Goal: Share content: Share content

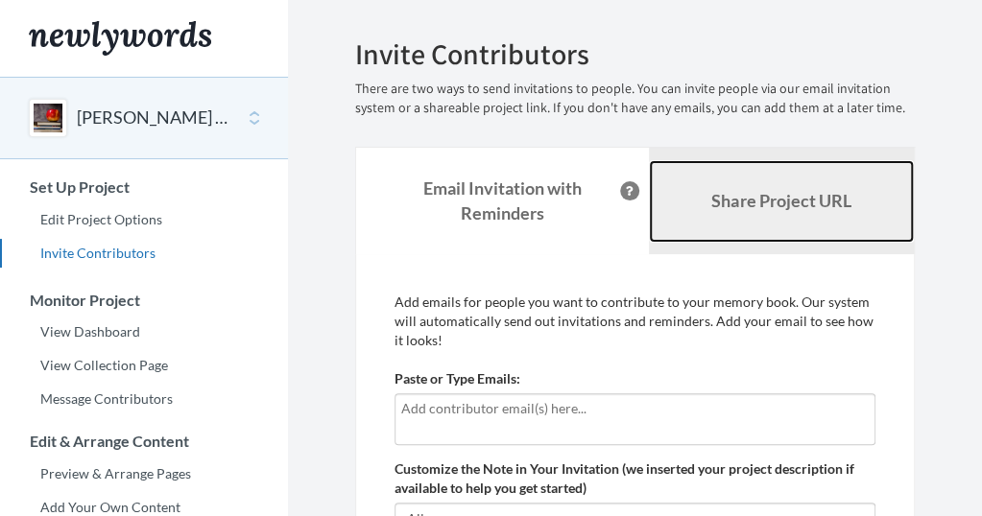
click at [735, 216] on link "Share Project URL" at bounding box center [782, 201] width 266 height 83
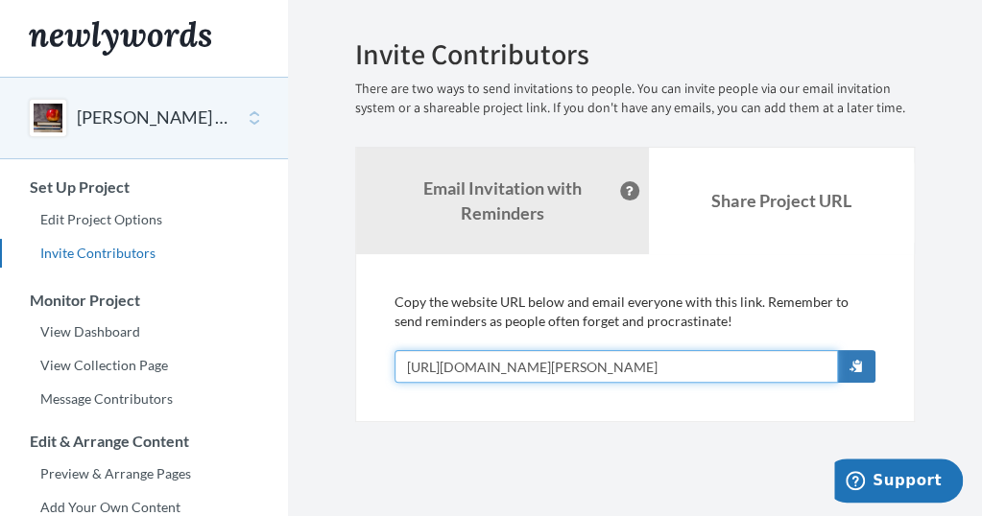
click at [480, 365] on input "[URL][DOMAIN_NAME][PERSON_NAME]" at bounding box center [615, 366] width 443 height 33
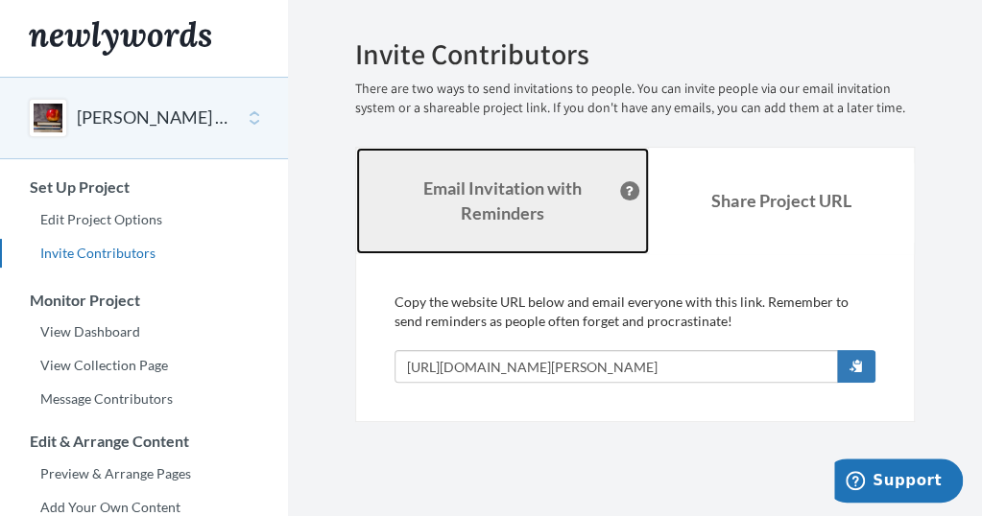
click at [487, 188] on strong "Email Invitation with Reminders" at bounding box center [502, 201] width 158 height 46
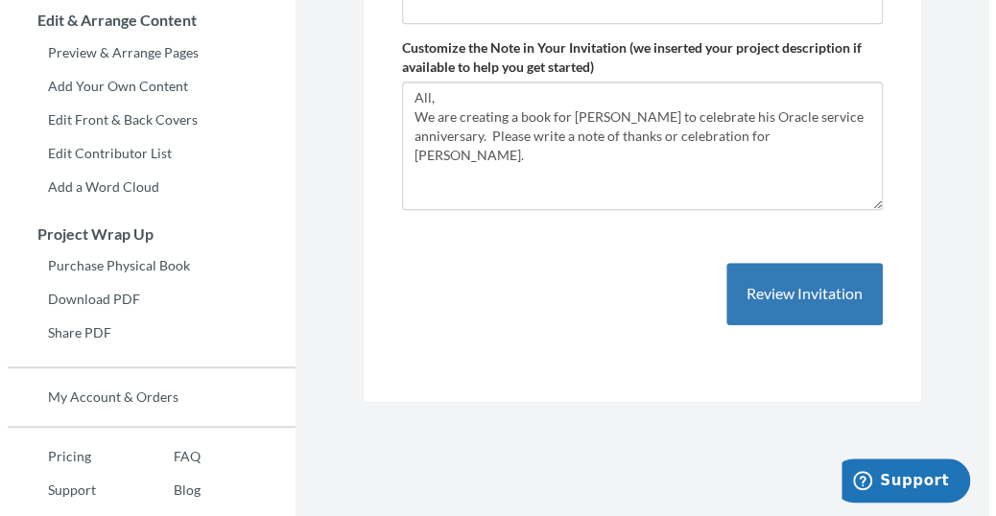
scroll to position [440, 0]
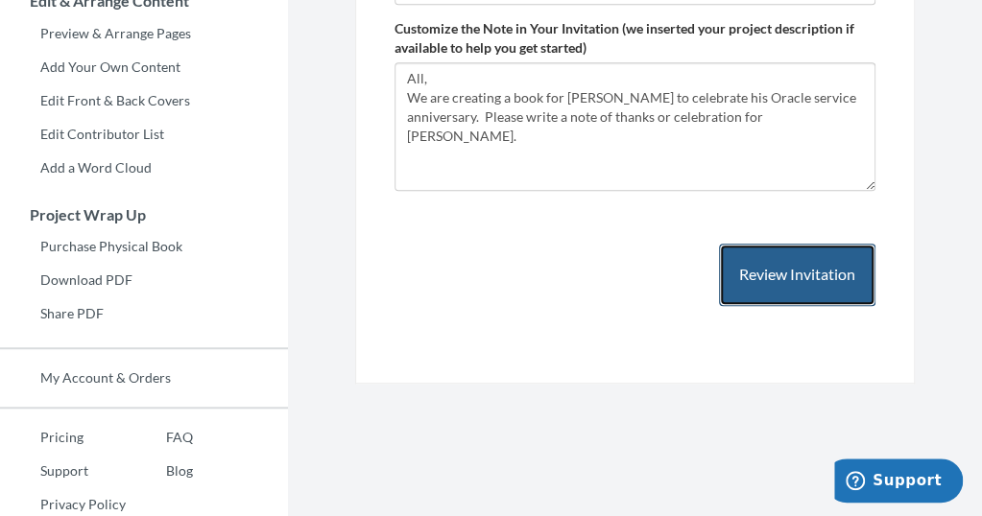
click at [761, 276] on button "Review Invitation" at bounding box center [797, 275] width 156 height 62
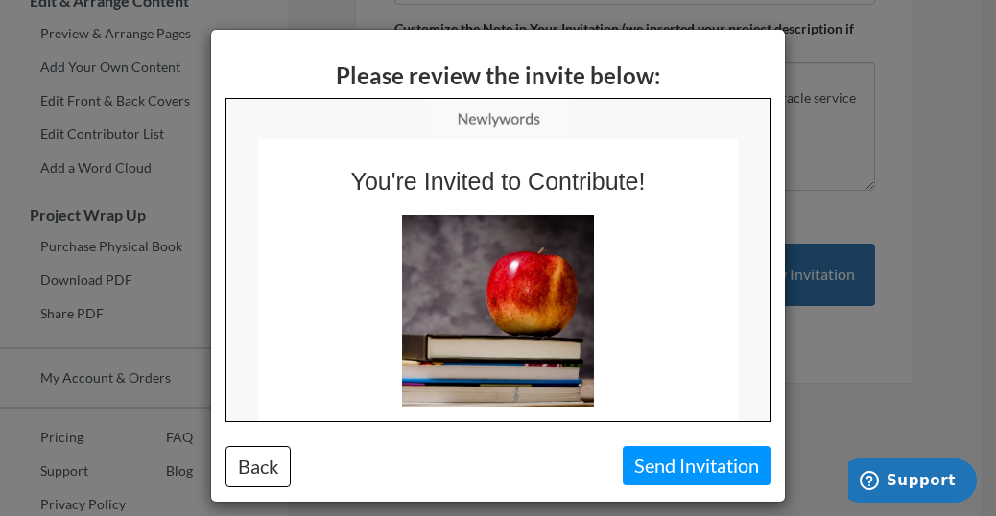
scroll to position [0, 0]
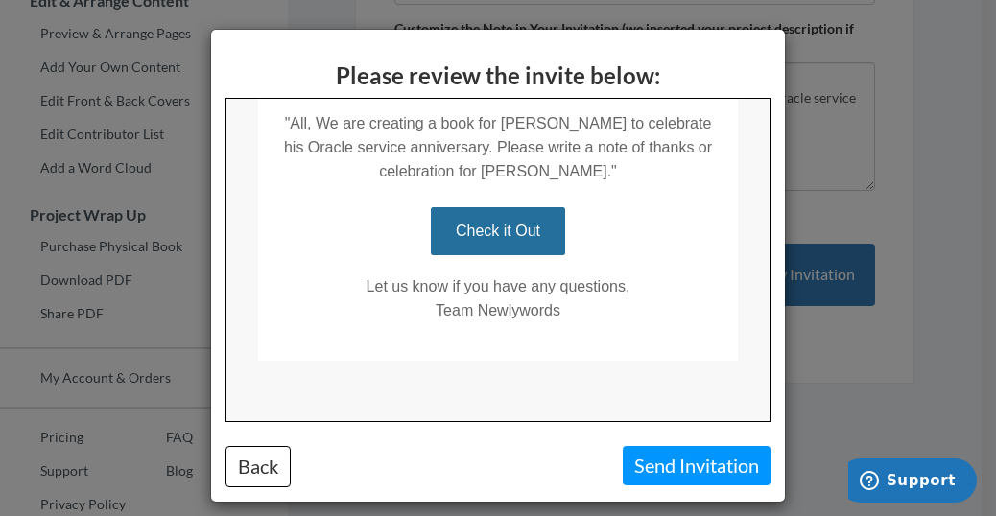
drag, startPoint x: 766, startPoint y: 203, endPoint x: 989, endPoint y: 471, distance: 348.8
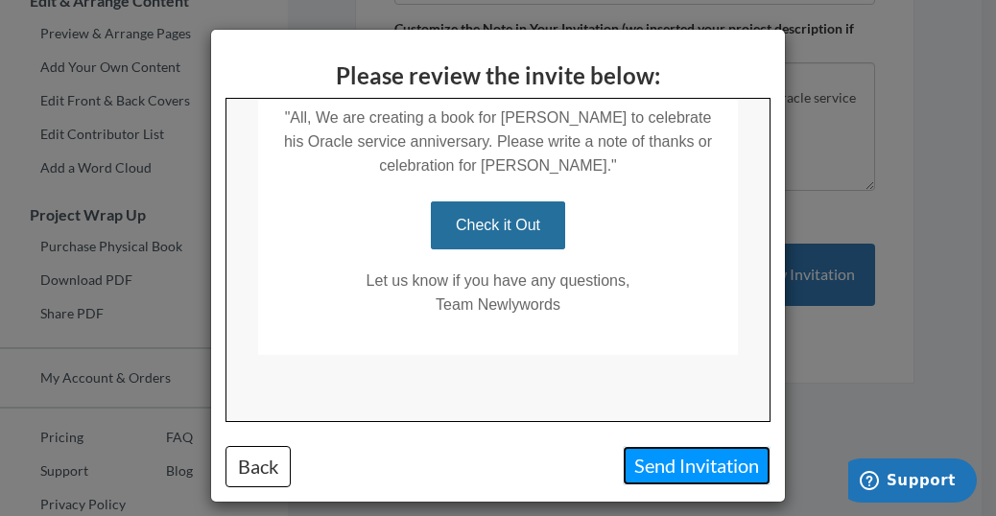
click at [683, 464] on button "Send Invitation" at bounding box center [697, 465] width 148 height 39
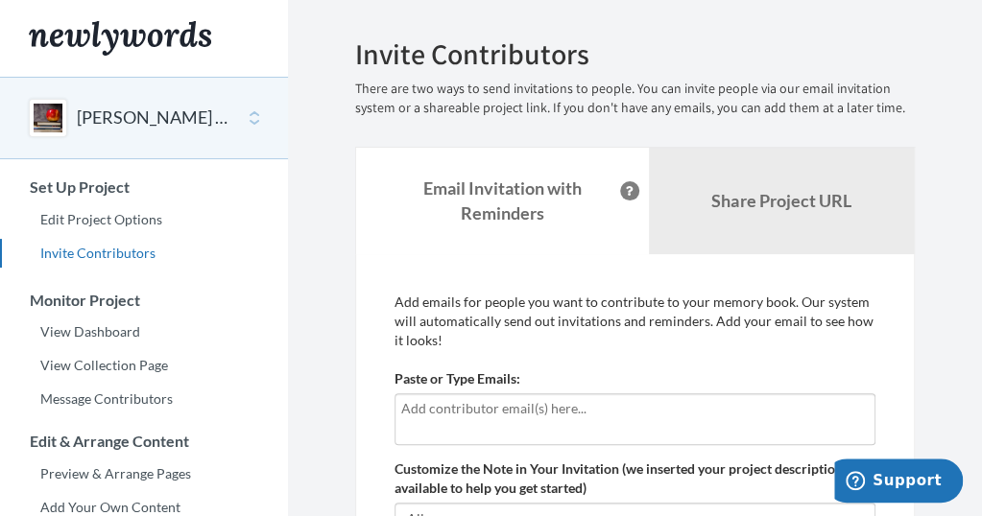
scroll to position [83, 0]
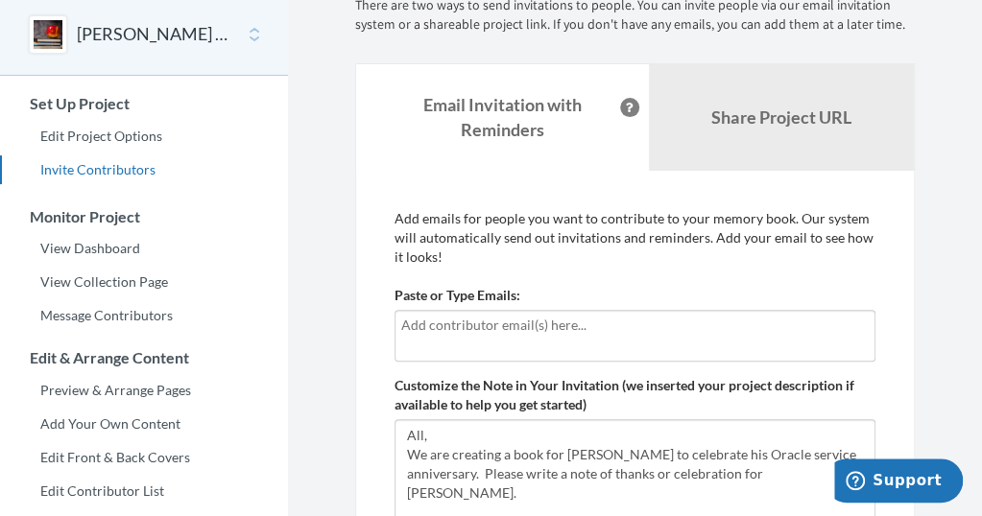
click at [623, 341] on div at bounding box center [634, 336] width 481 height 52
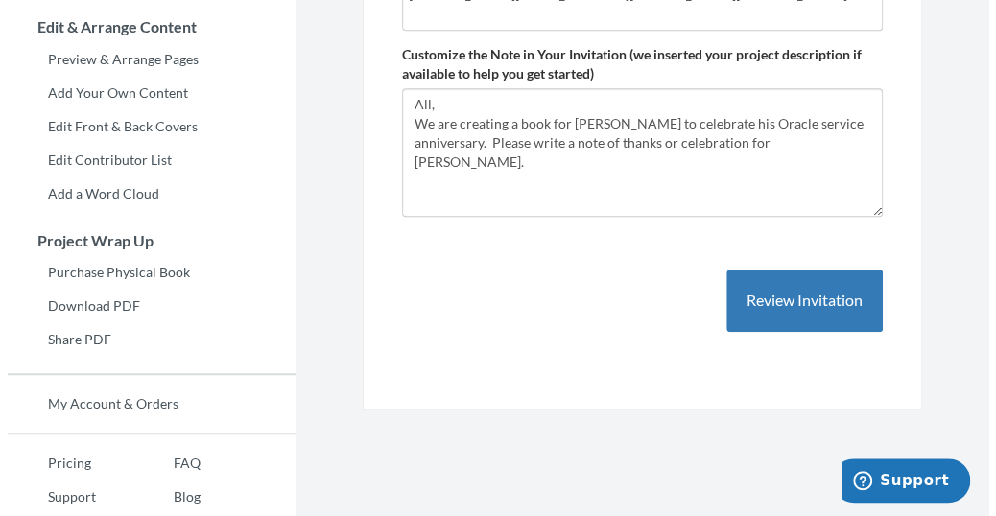
scroll to position [416, 0]
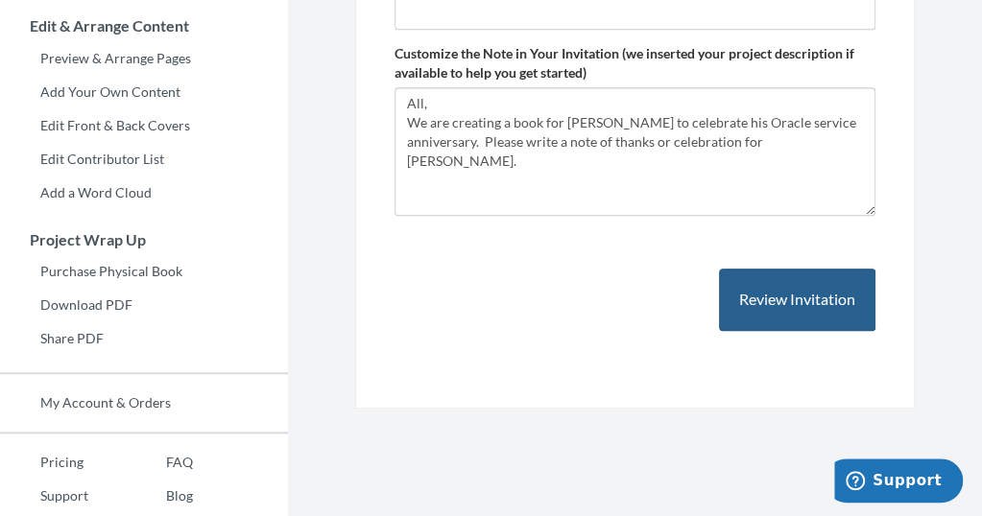
type input "[PERSON_NAME][EMAIL_ADDRESS][PERSON_NAME][DOMAIN_NAME]"
click at [774, 295] on button "Review Invitation" at bounding box center [797, 300] width 156 height 62
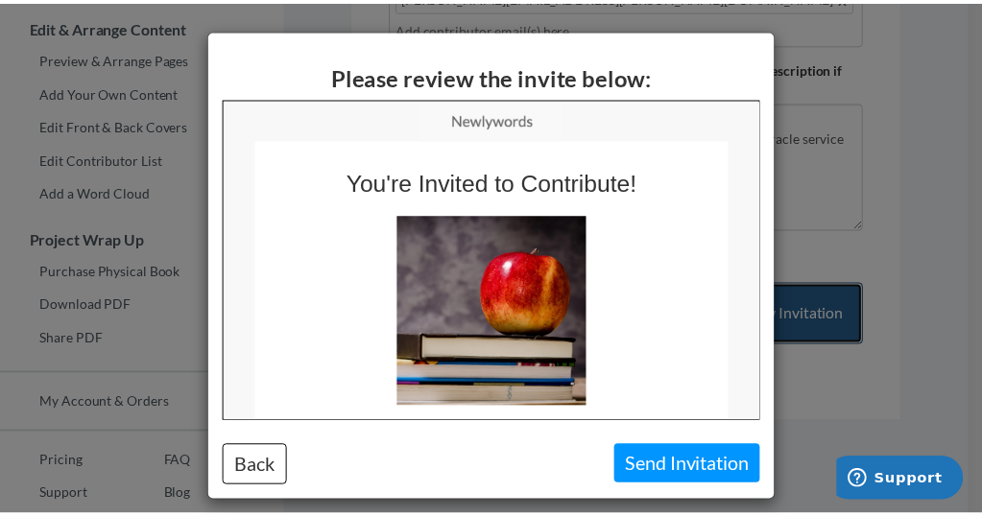
scroll to position [0, 0]
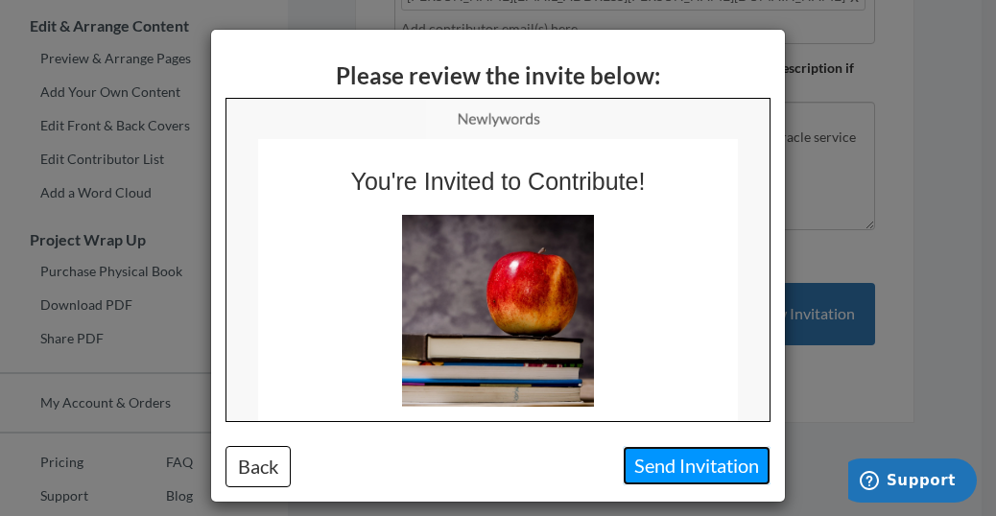
click at [677, 460] on button "Send Invitation" at bounding box center [697, 465] width 148 height 39
